Goal: Register for event/course: Sign up to attend an event or enroll in a course

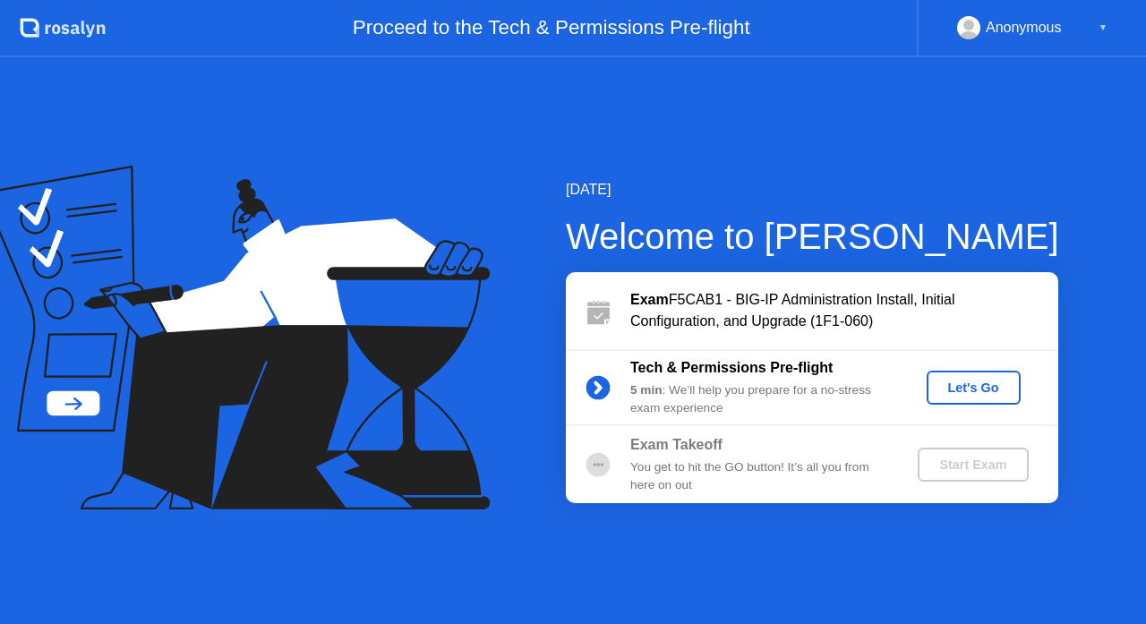
click at [978, 375] on button "Let's Go" at bounding box center [973, 388] width 94 height 34
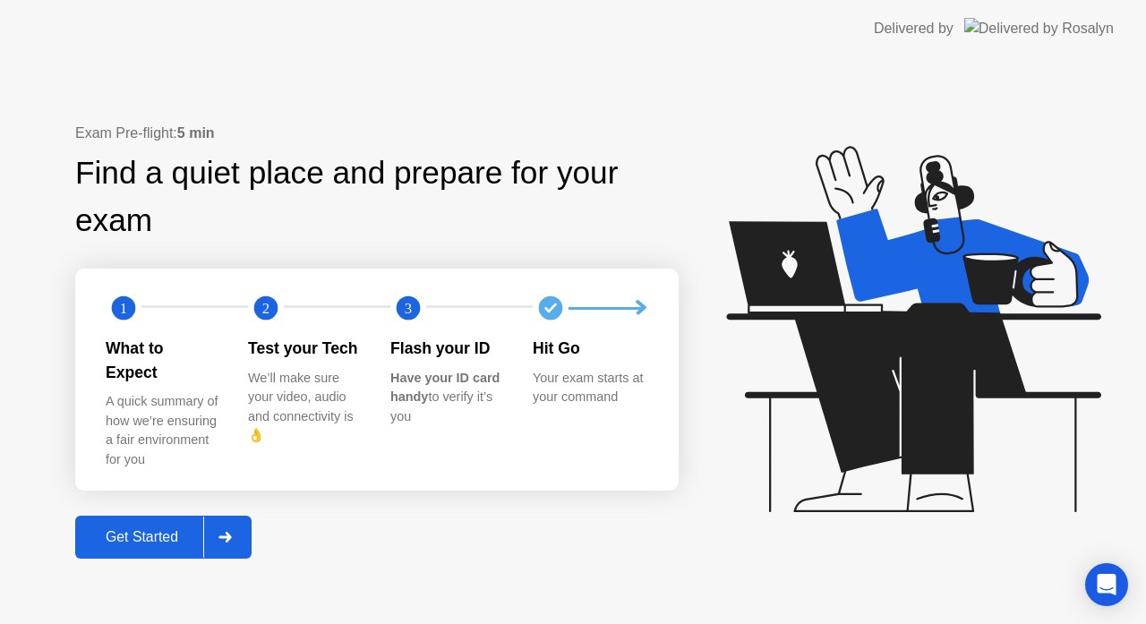
click at [159, 531] on div "Get Started" at bounding box center [142, 537] width 123 height 16
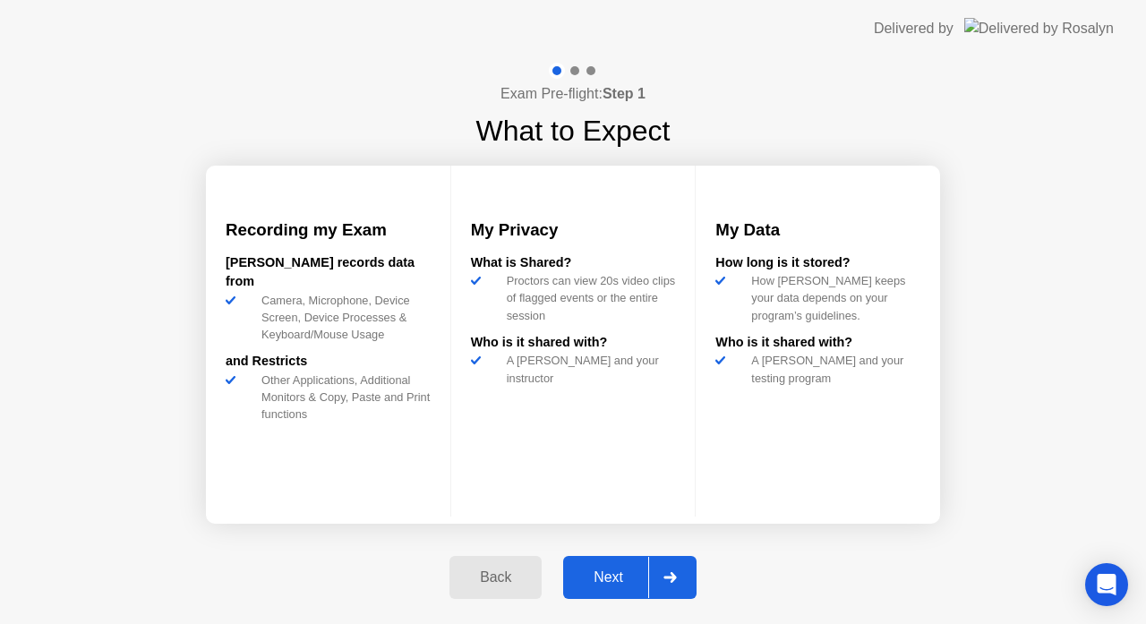
click at [602, 580] on div "Next" at bounding box center [608, 577] width 80 height 16
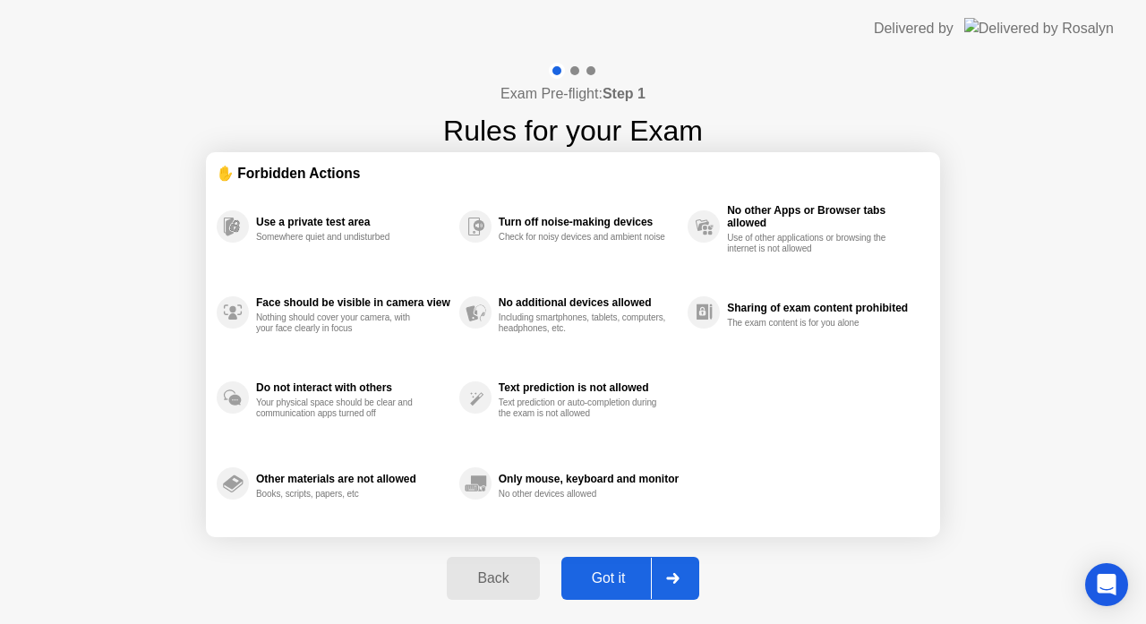
click at [608, 566] on button "Got it" at bounding box center [630, 578] width 138 height 43
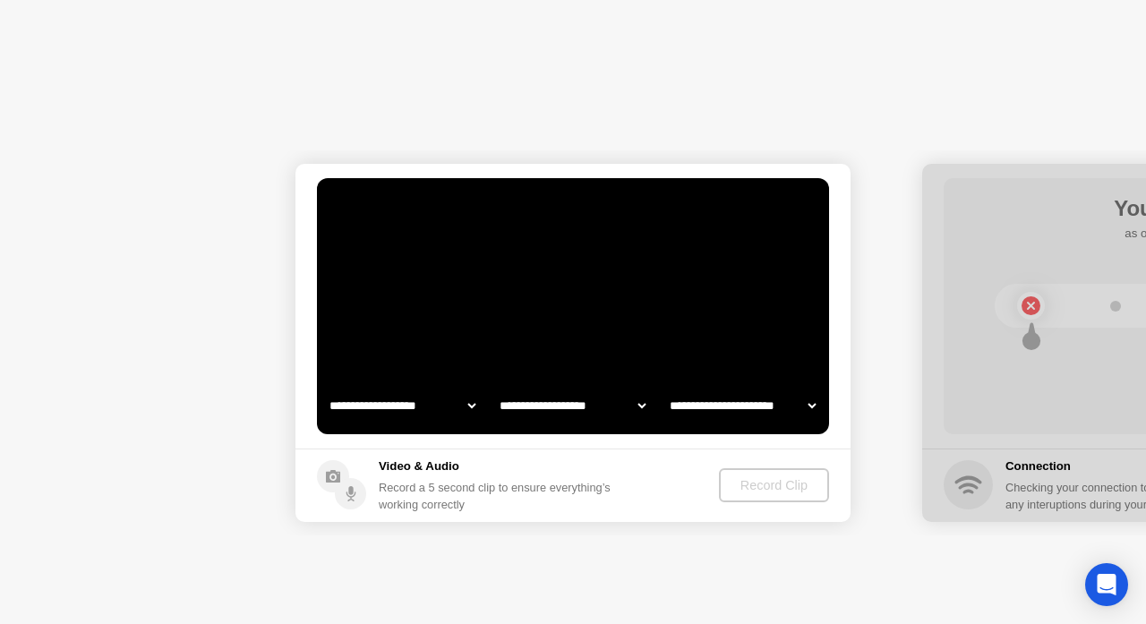
select select "**********"
select select "*******"
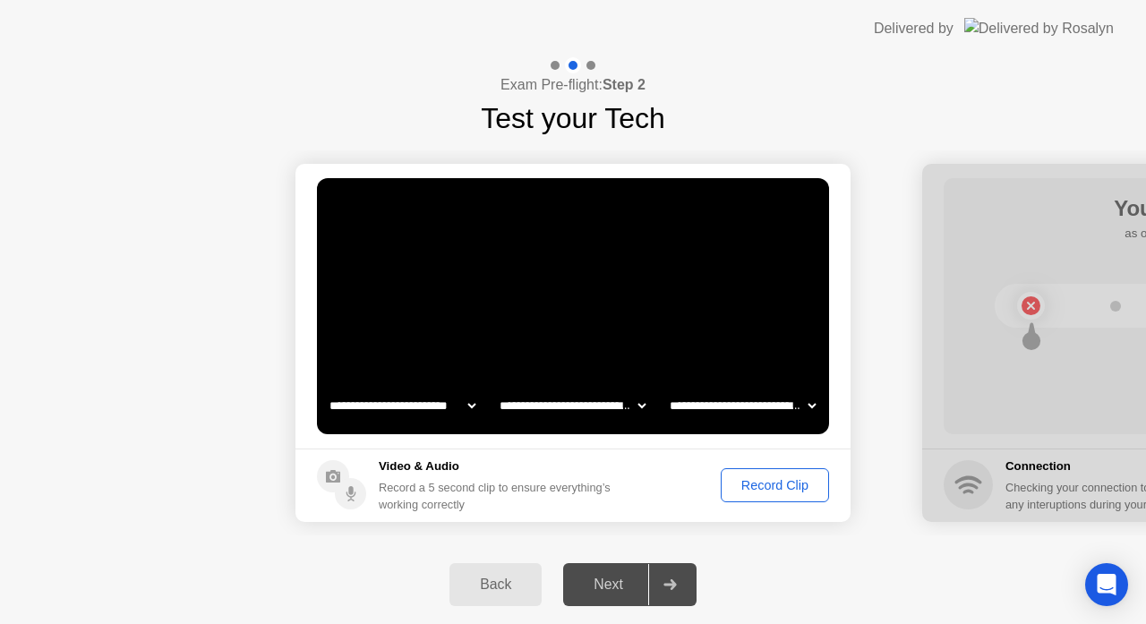
click at [764, 490] on div "Record Clip" at bounding box center [775, 485] width 96 height 14
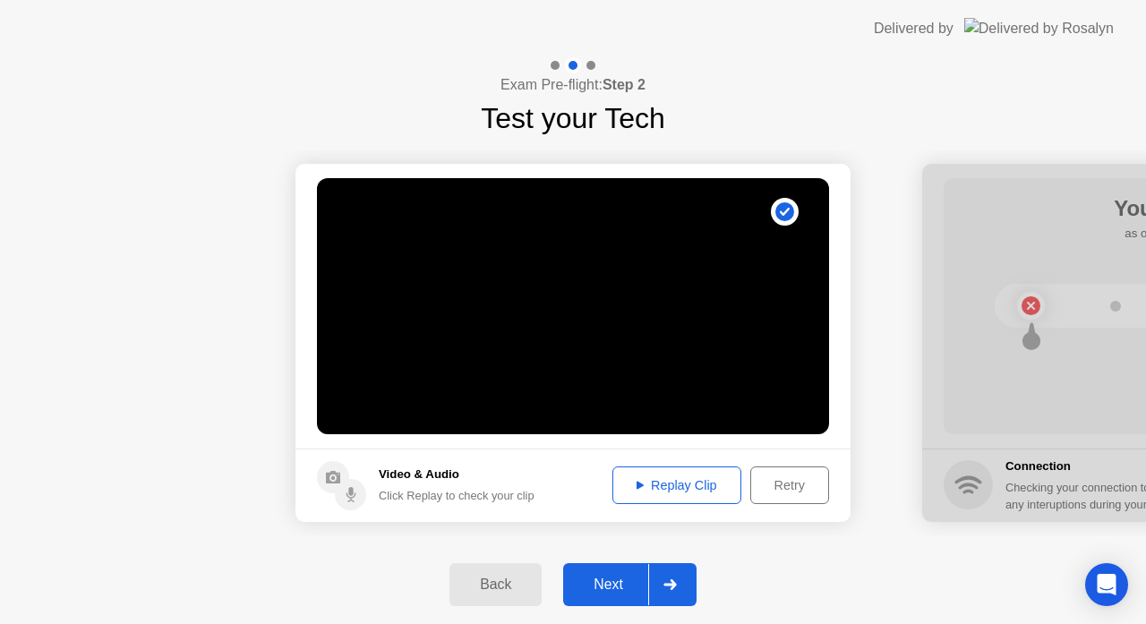
click at [611, 581] on div "Next" at bounding box center [608, 584] width 80 height 16
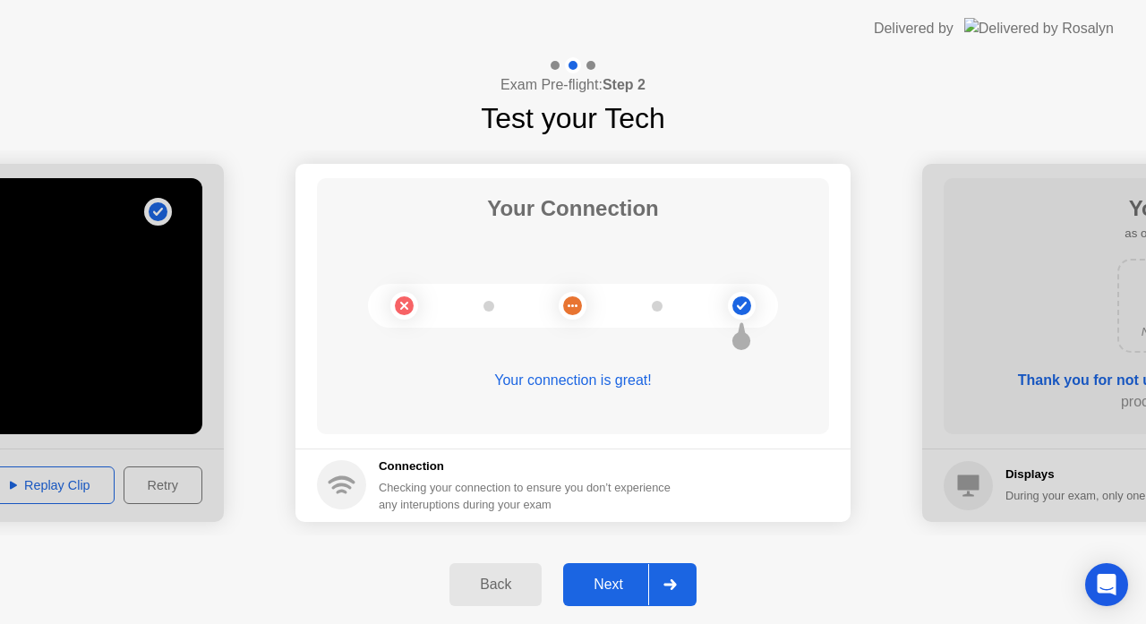
click at [615, 576] on div "Next" at bounding box center [608, 584] width 80 height 16
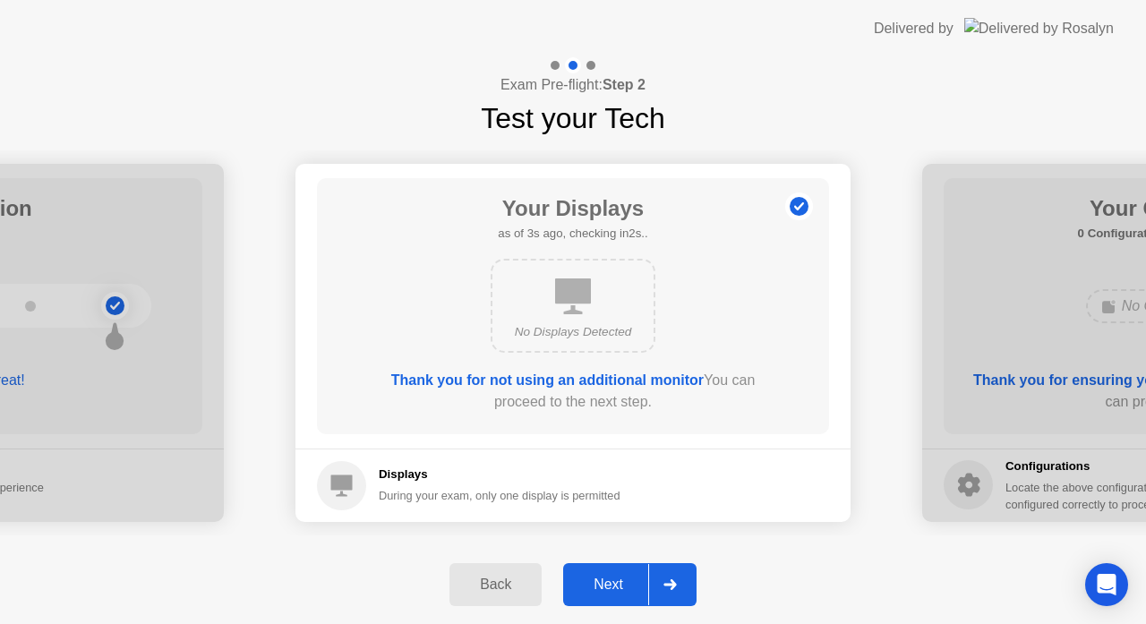
click at [607, 587] on div "Next" at bounding box center [608, 584] width 80 height 16
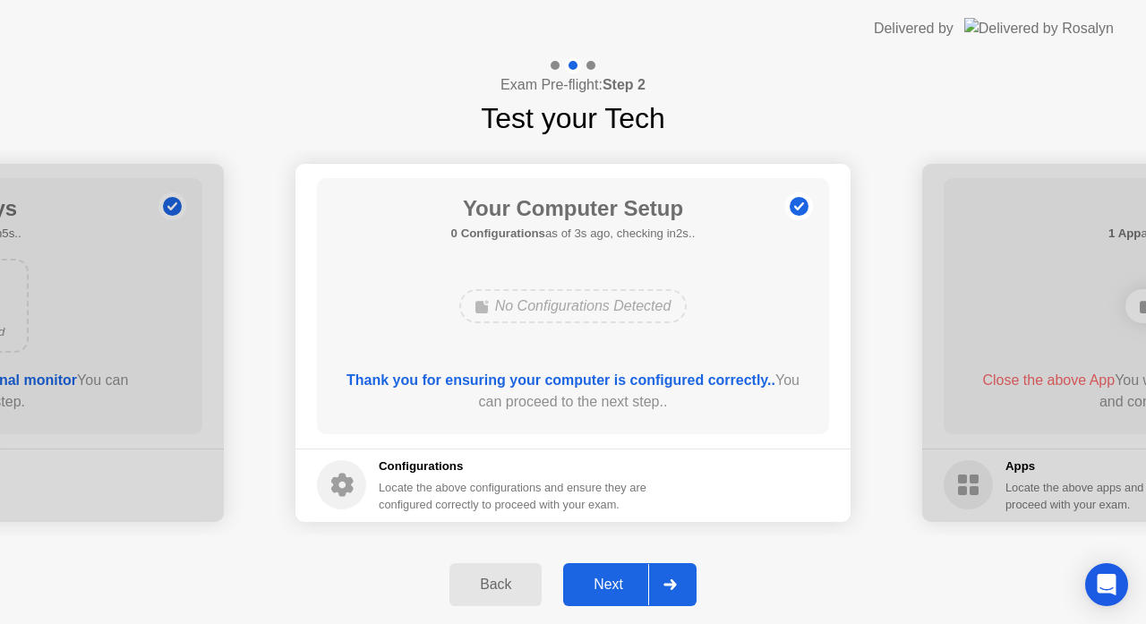
click at [607, 587] on div "Next" at bounding box center [608, 584] width 80 height 16
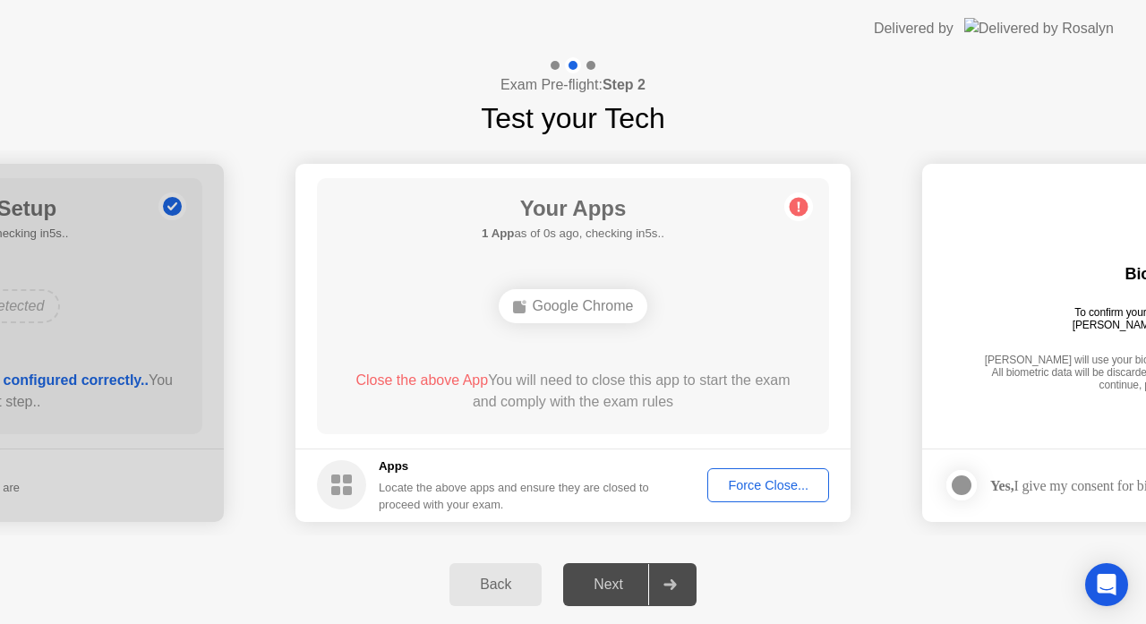
click at [593, 612] on div "Back Next" at bounding box center [573, 584] width 1146 height 79
click at [800, 201] on circle at bounding box center [798, 206] width 19 height 19
click at [770, 481] on div "Force Close..." at bounding box center [767, 485] width 109 height 14
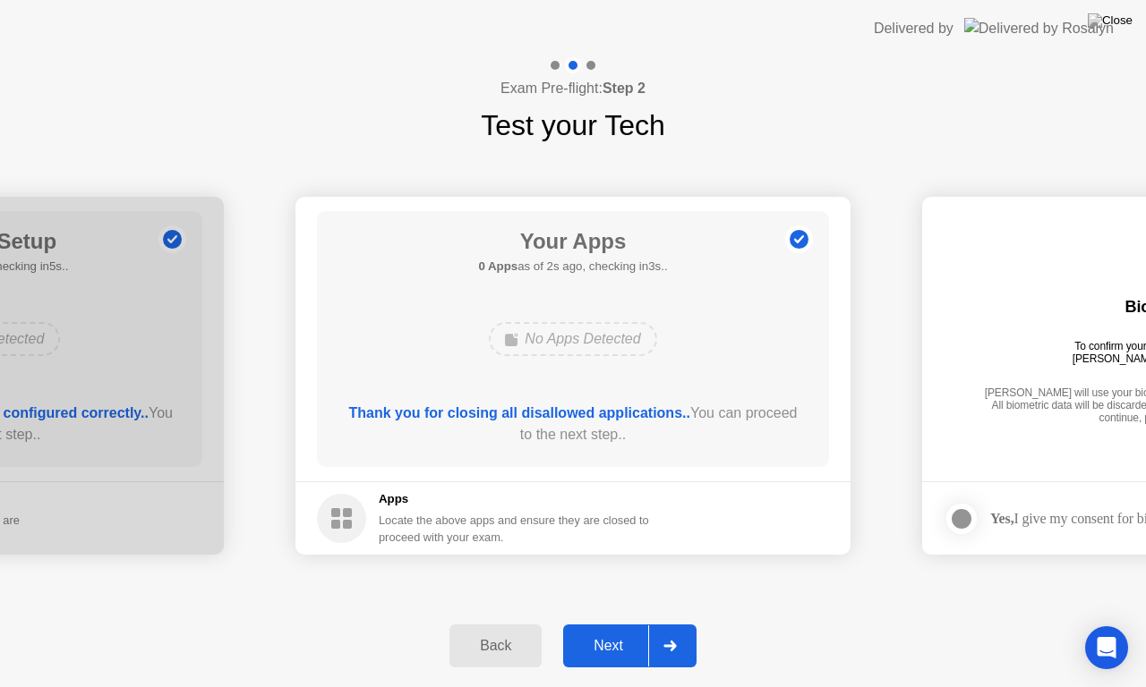
click at [615, 623] on div "Next" at bounding box center [608, 646] width 80 height 16
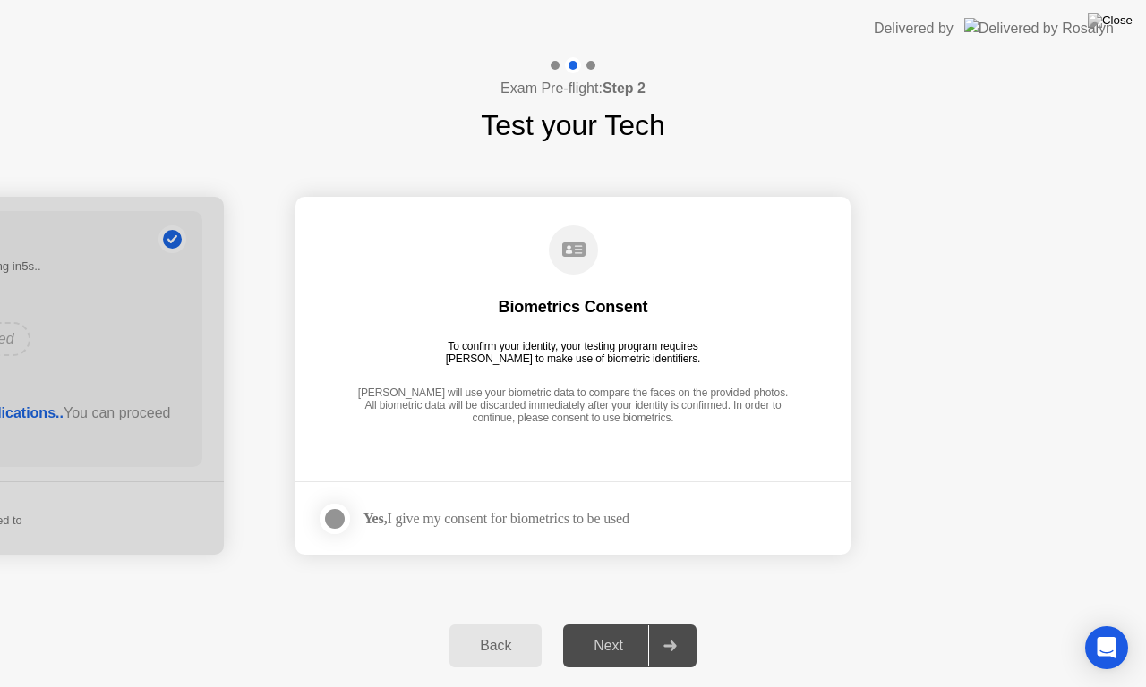
click at [333, 516] on div at bounding box center [334, 518] width 21 height 21
click at [601, 623] on div "Next" at bounding box center [608, 646] width 80 height 16
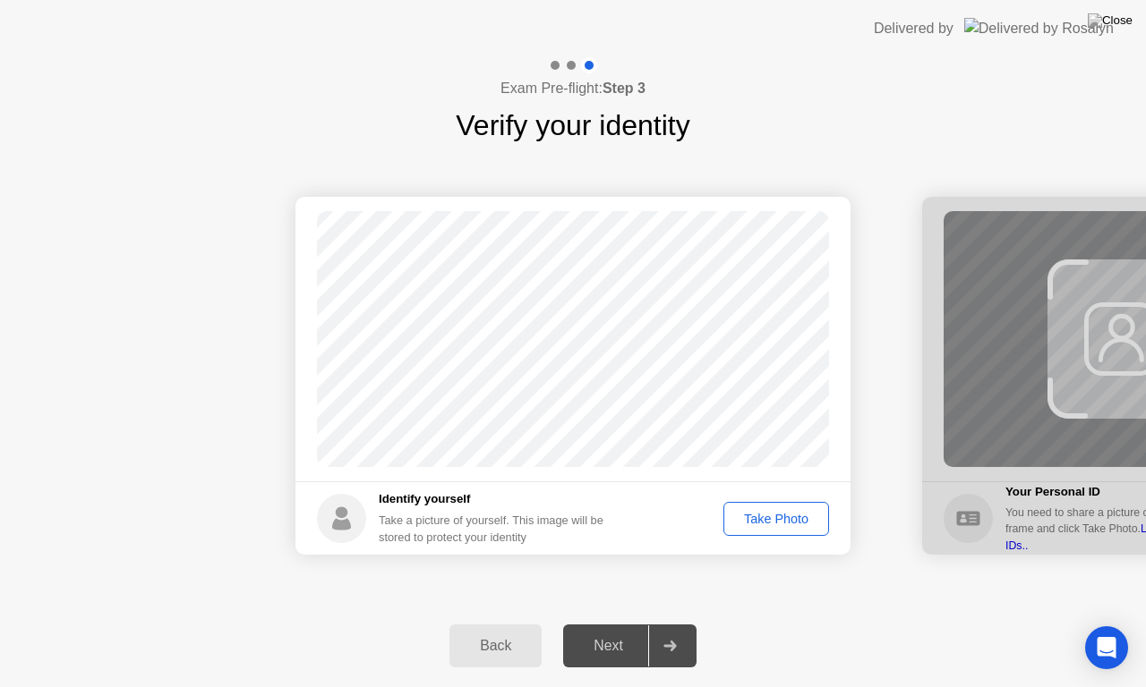
click at [764, 532] on button "Take Photo" at bounding box center [776, 519] width 106 height 34
click at [784, 525] on div "Retake" at bounding box center [788, 519] width 70 height 14
click at [784, 525] on div "Take Photo" at bounding box center [776, 519] width 93 height 14
click at [615, 623] on div "Next" at bounding box center [608, 646] width 80 height 16
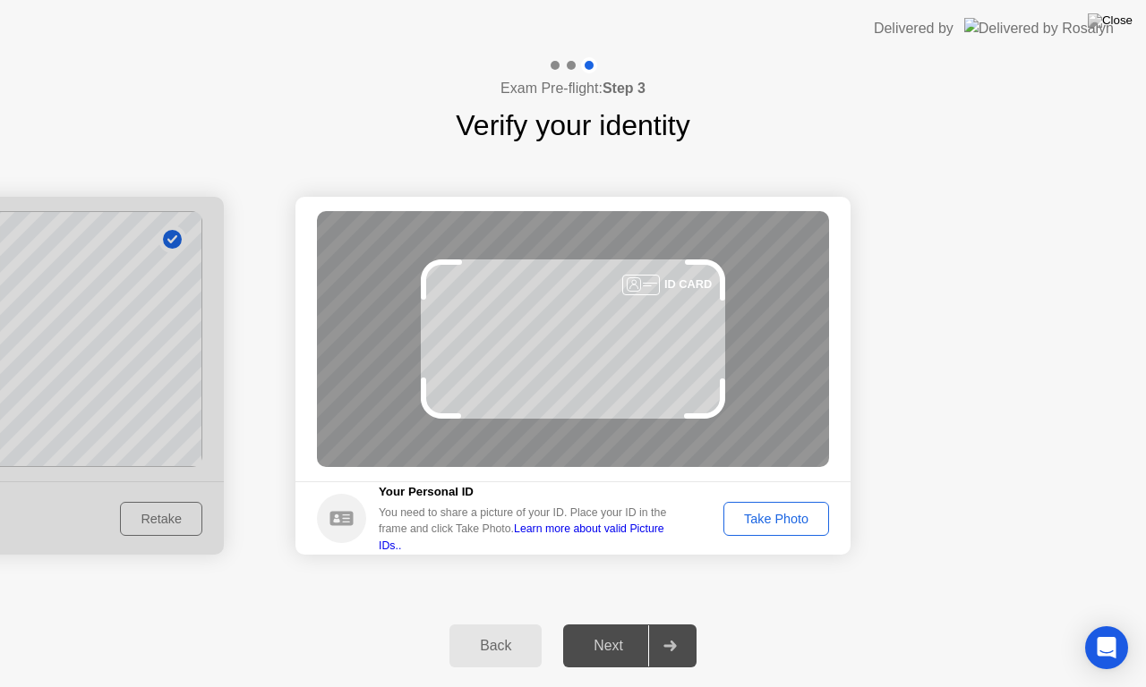
click at [774, 525] on div "Take Photo" at bounding box center [776, 519] width 93 height 14
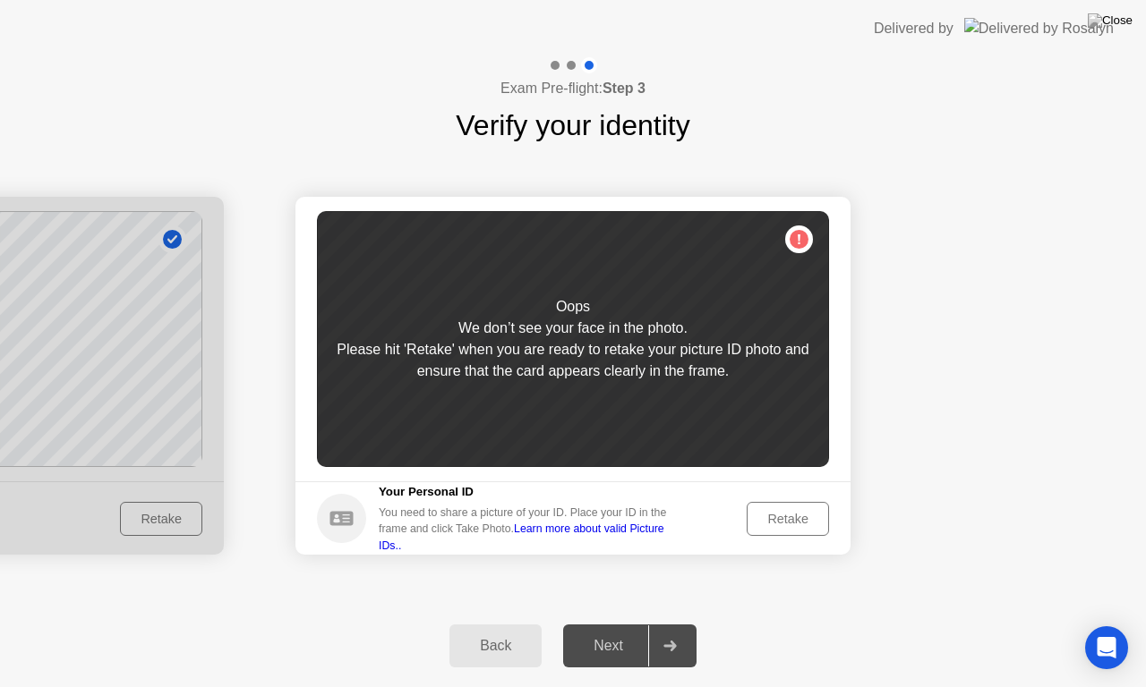
click at [774, 525] on div "Retake" at bounding box center [788, 519] width 70 height 14
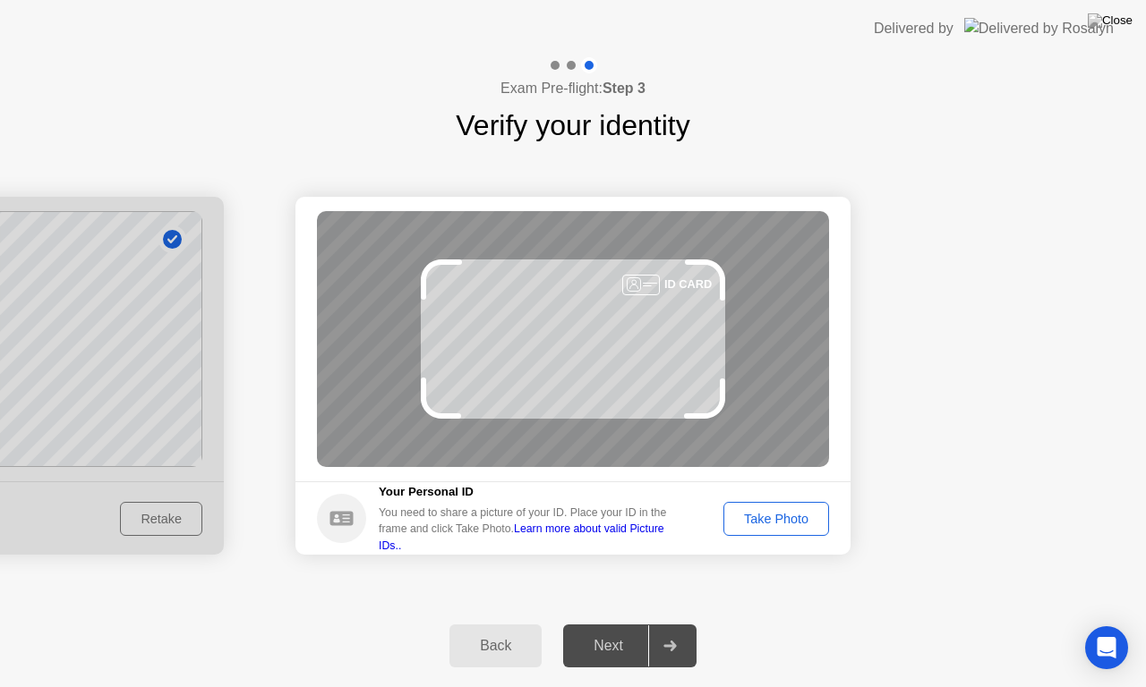
click at [774, 525] on div "Take Photo" at bounding box center [776, 519] width 93 height 14
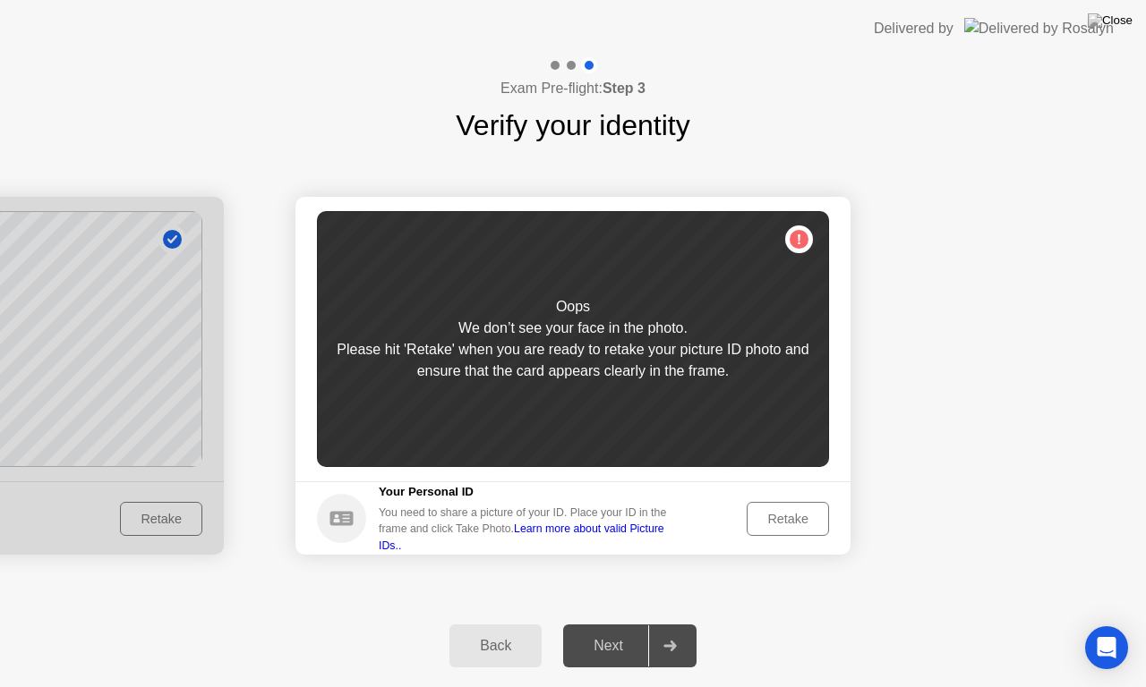
click at [774, 525] on div "Retake" at bounding box center [788, 519] width 70 height 14
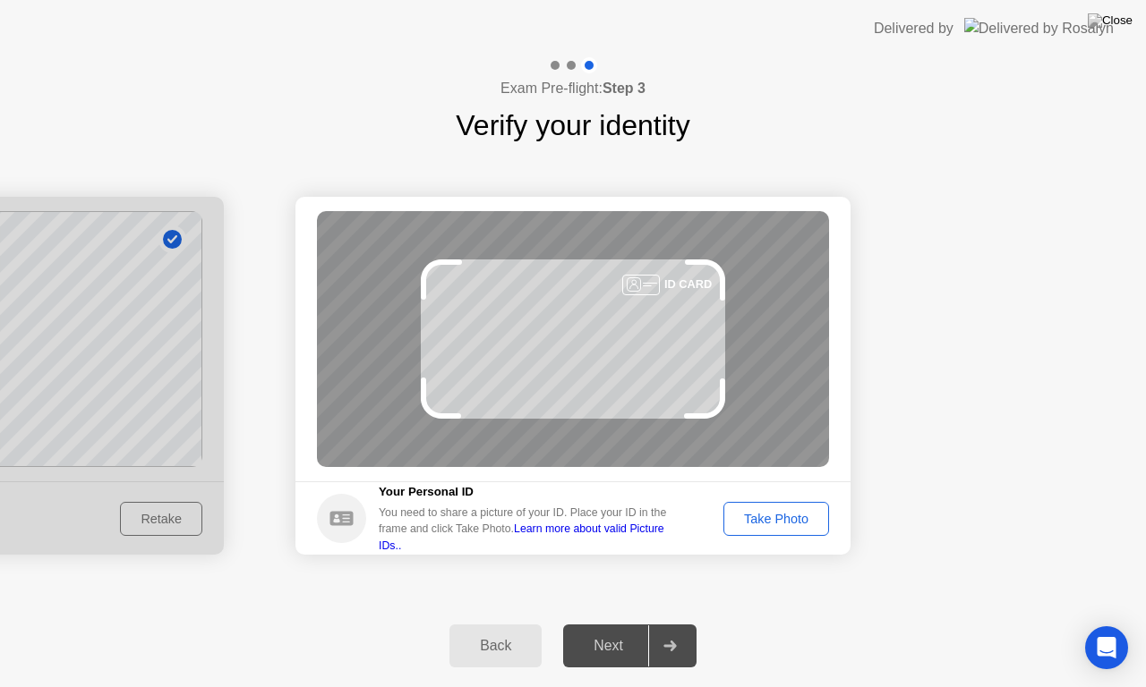
click at [779, 524] on div "Take Photo" at bounding box center [776, 519] width 93 height 14
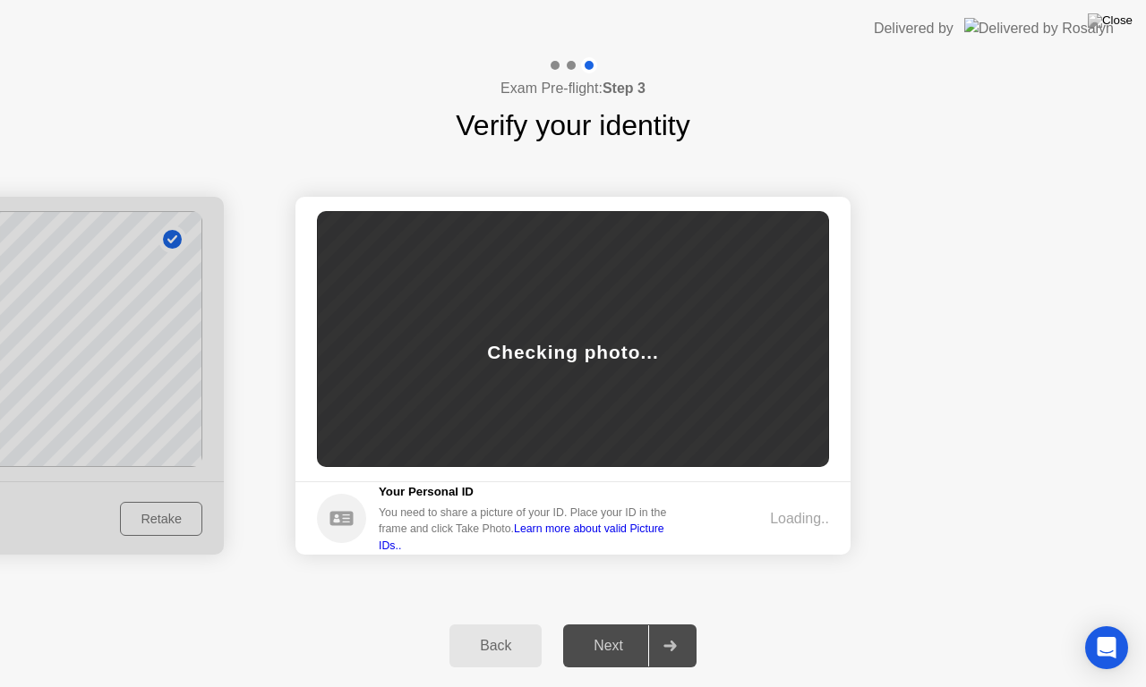
click at [778, 522] on div "Loading.." at bounding box center [799, 518] width 59 height 21
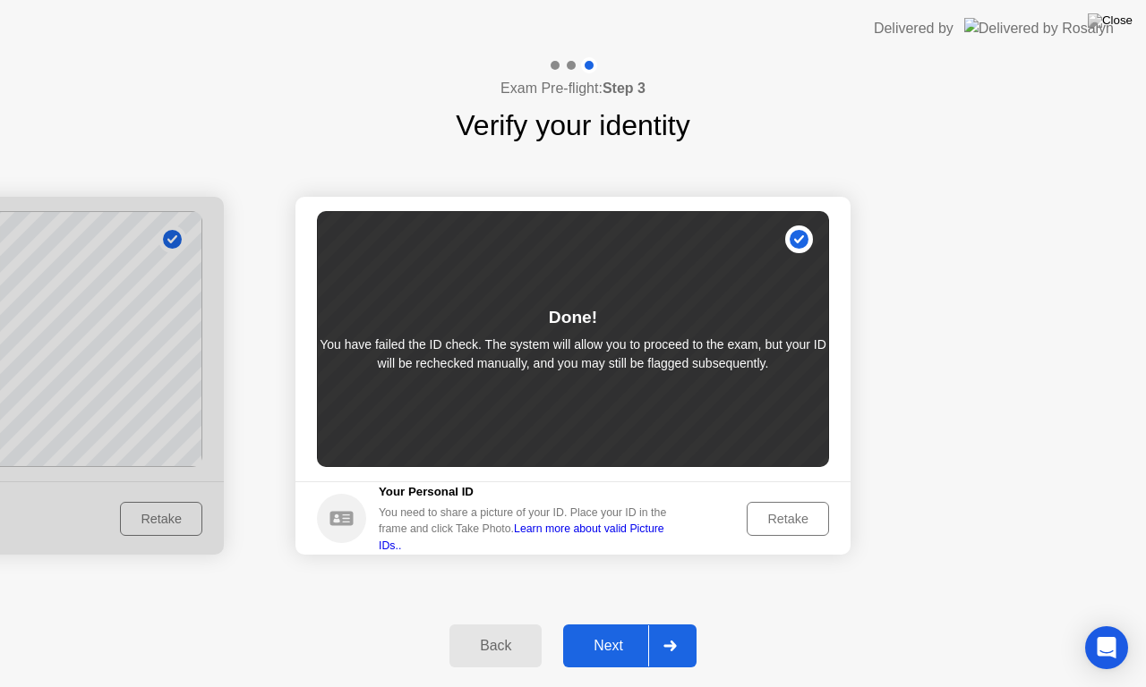
click at [610, 623] on div "Next" at bounding box center [608, 646] width 80 height 16
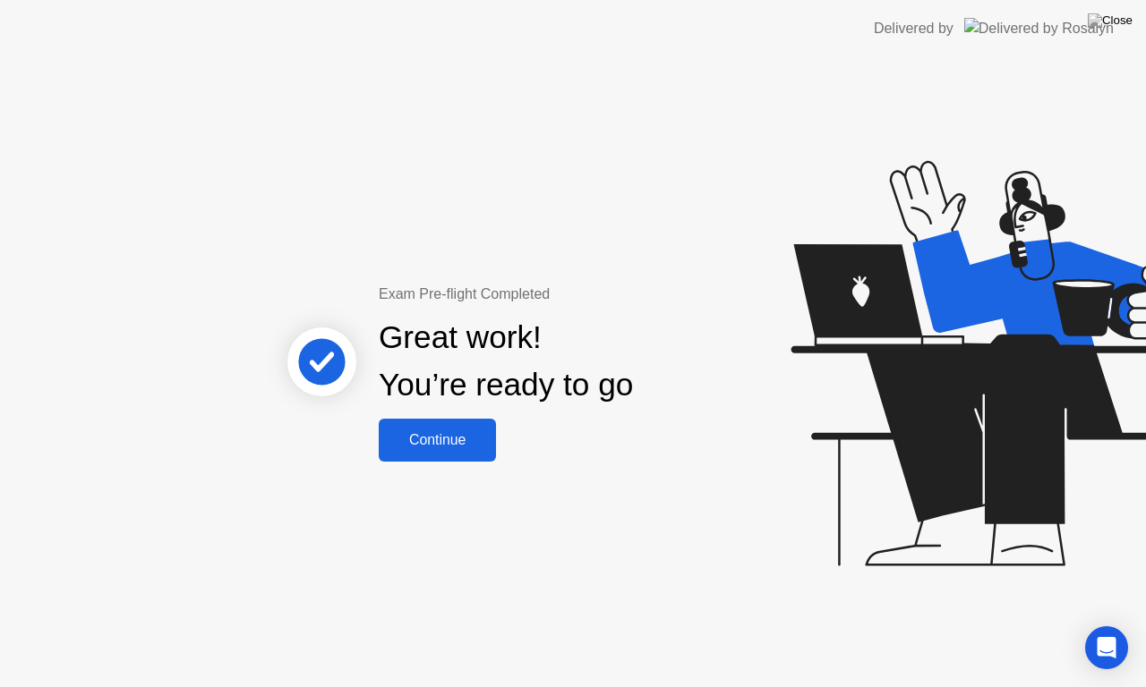
click at [455, 448] on div "Continue" at bounding box center [437, 440] width 107 height 16
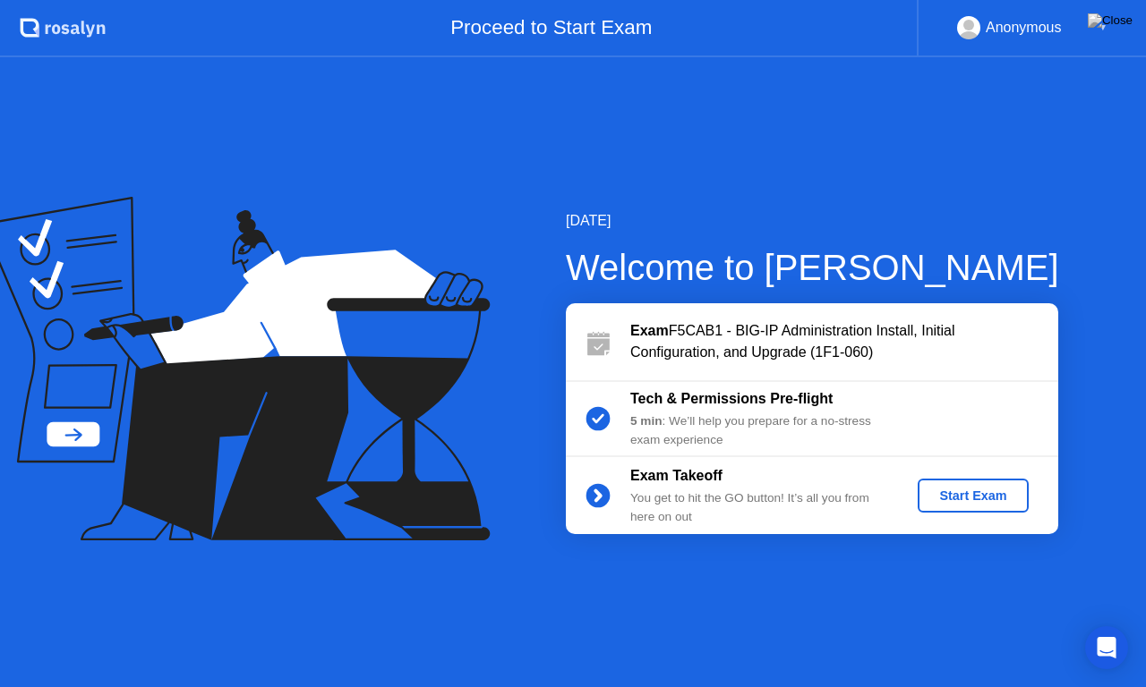
click at [992, 489] on div "Start Exam" at bounding box center [973, 496] width 96 height 14
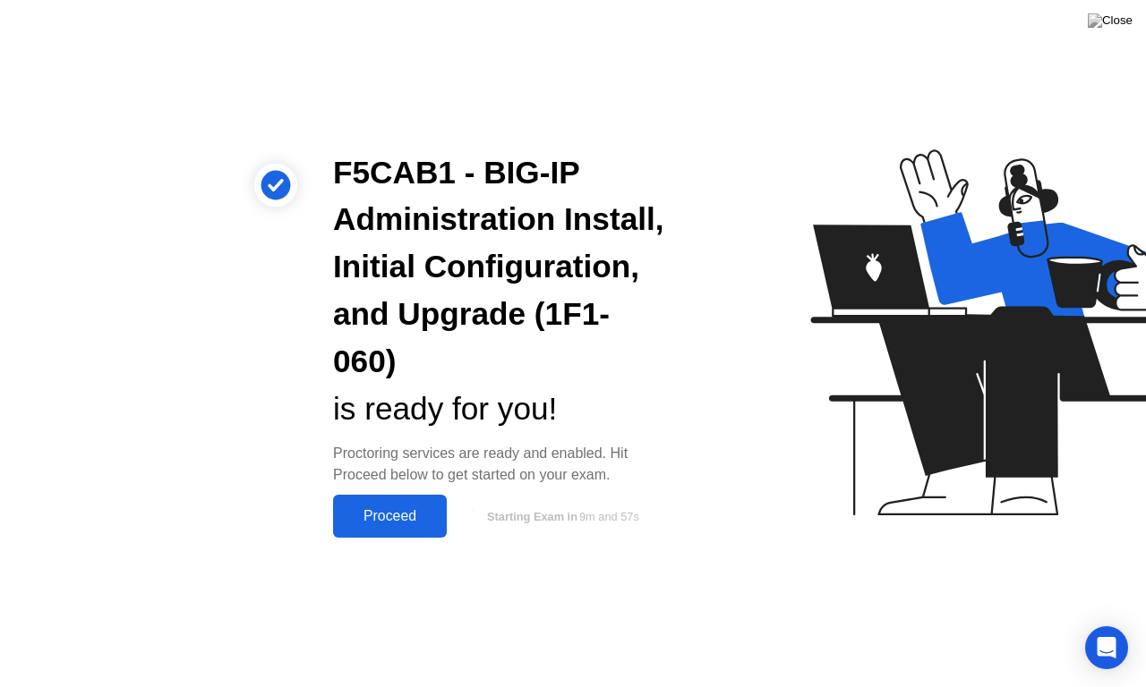
click at [366, 524] on div "Proceed" at bounding box center [389, 516] width 103 height 16
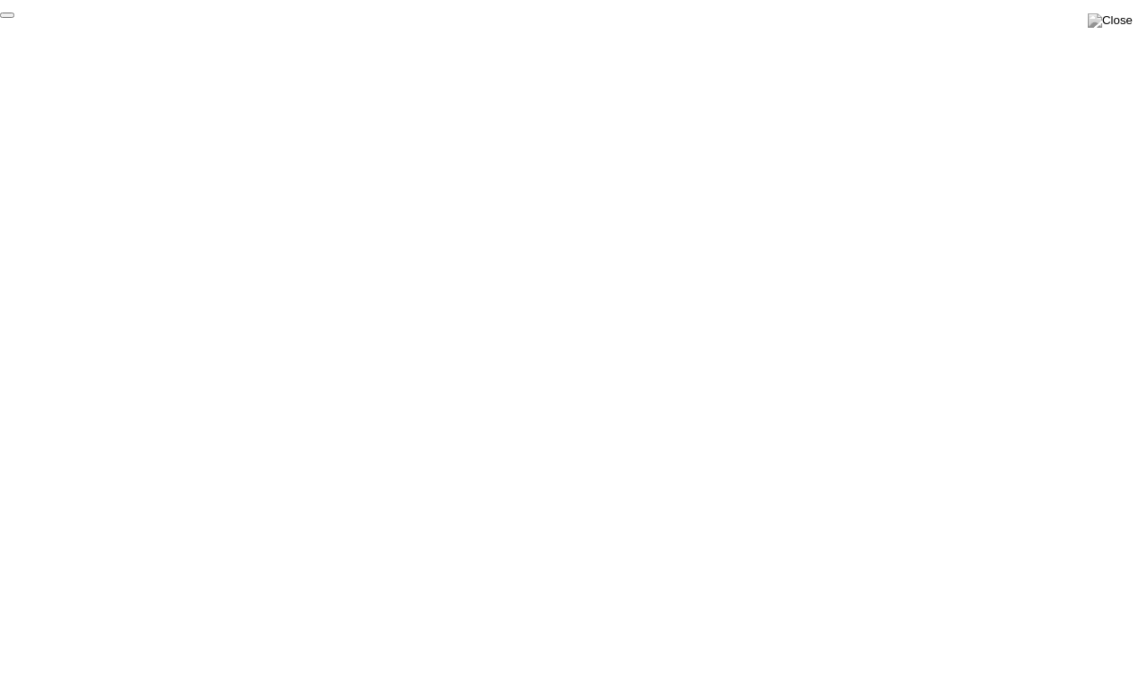
click div "End Proctoring Session"
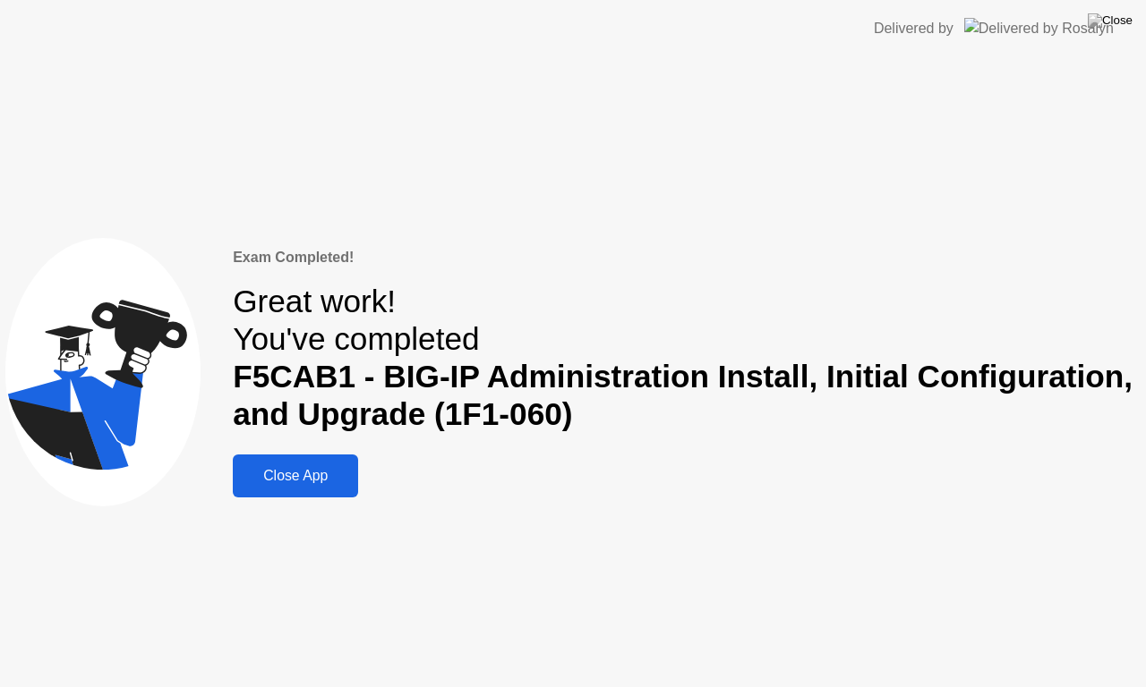
click at [283, 471] on div "Close App" at bounding box center [295, 476] width 115 height 16
